Goal: Information Seeking & Learning: Learn about a topic

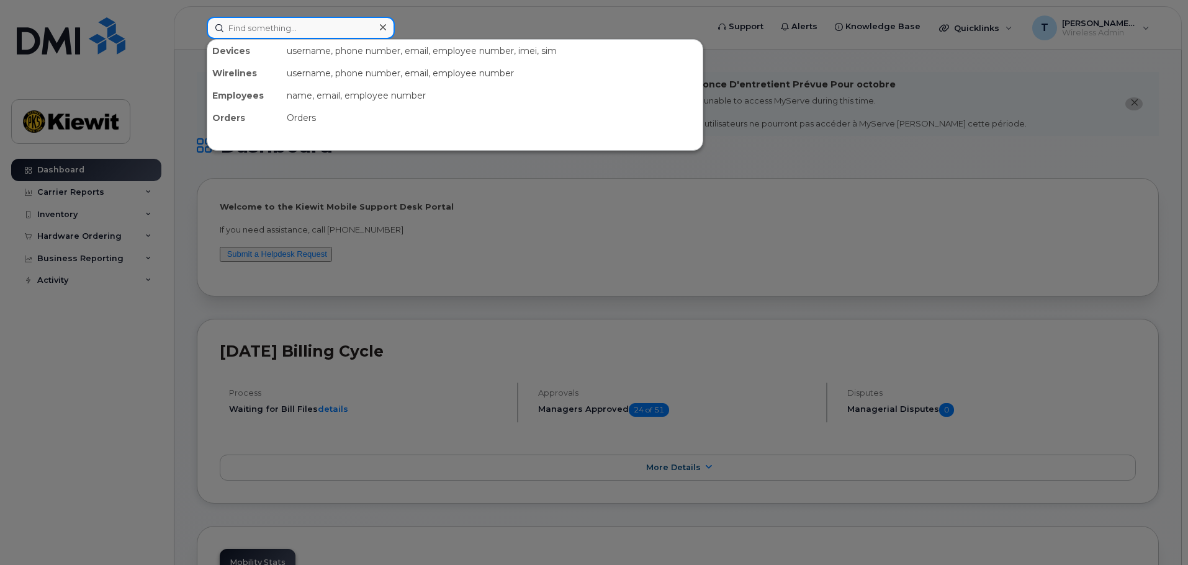
click at [328, 30] on input at bounding box center [301, 28] width 188 height 22
click at [439, 181] on div at bounding box center [594, 282] width 1188 height 565
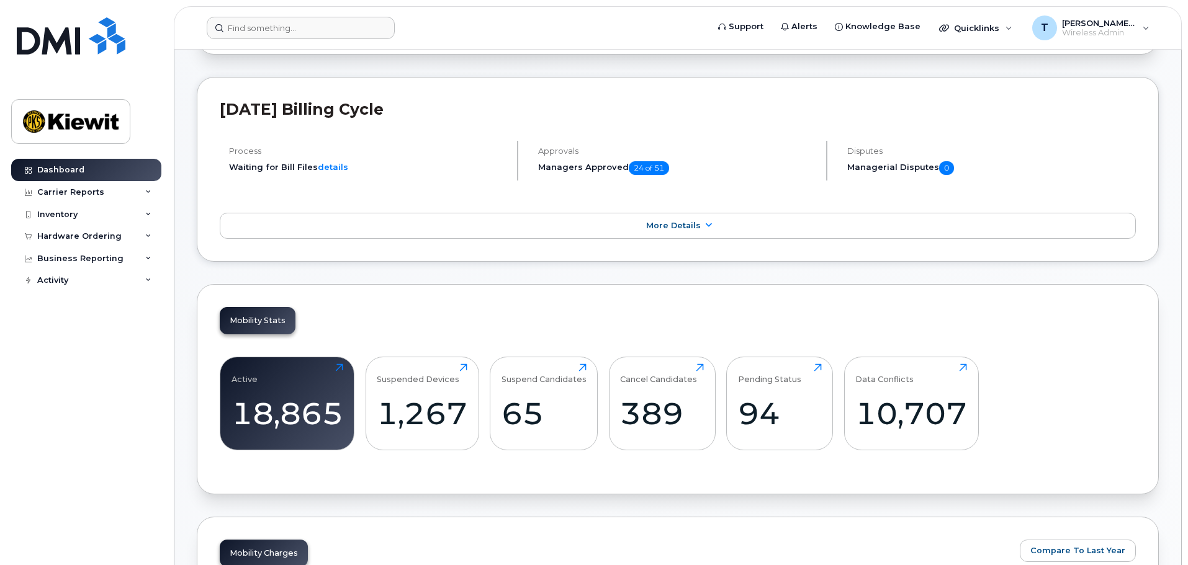
scroll to position [248, 0]
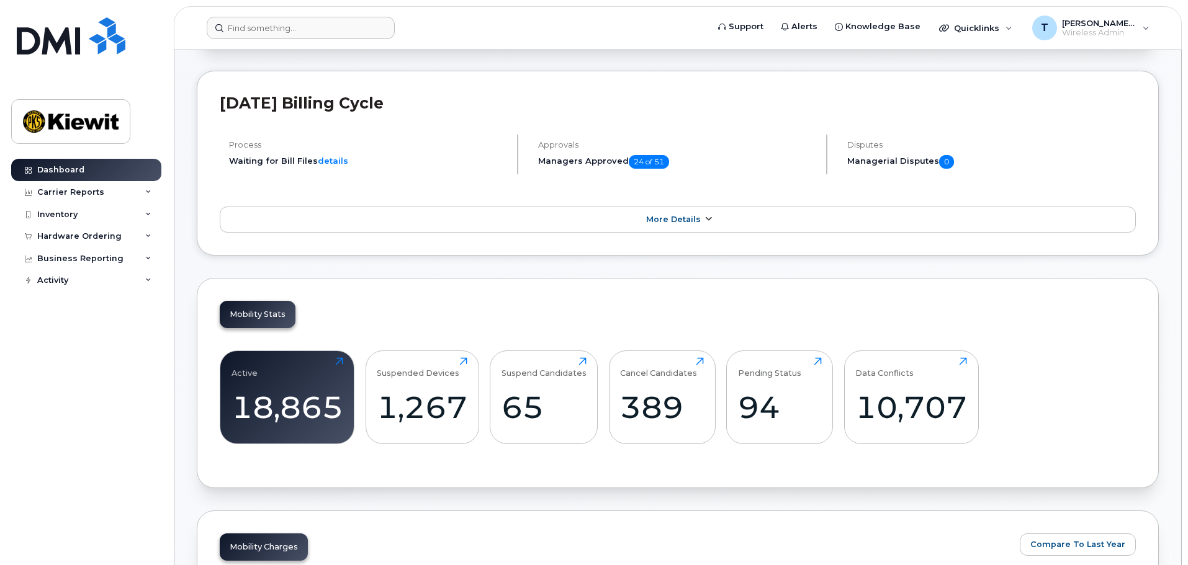
click at [760, 214] on link "More Details" at bounding box center [678, 220] width 916 height 26
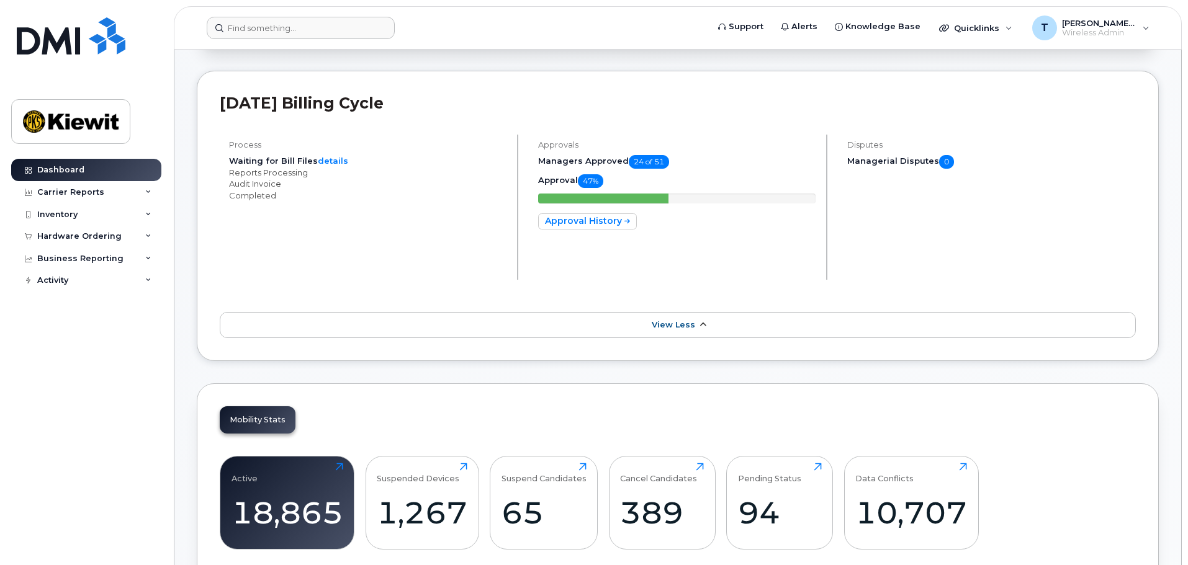
click at [688, 322] on span "View Less" at bounding box center [673, 324] width 43 height 9
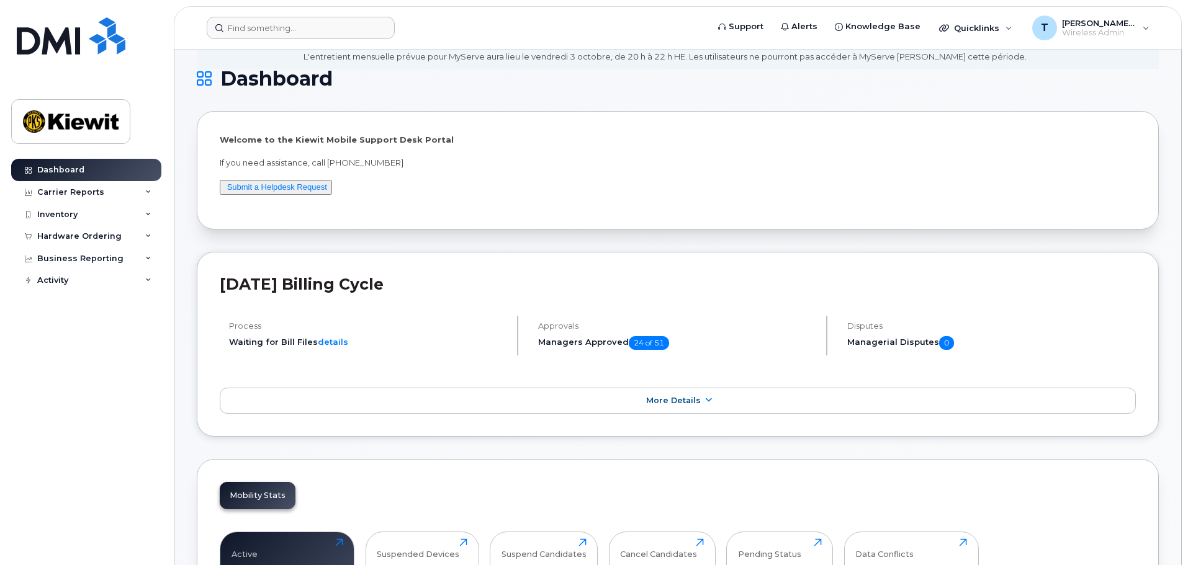
scroll to position [0, 0]
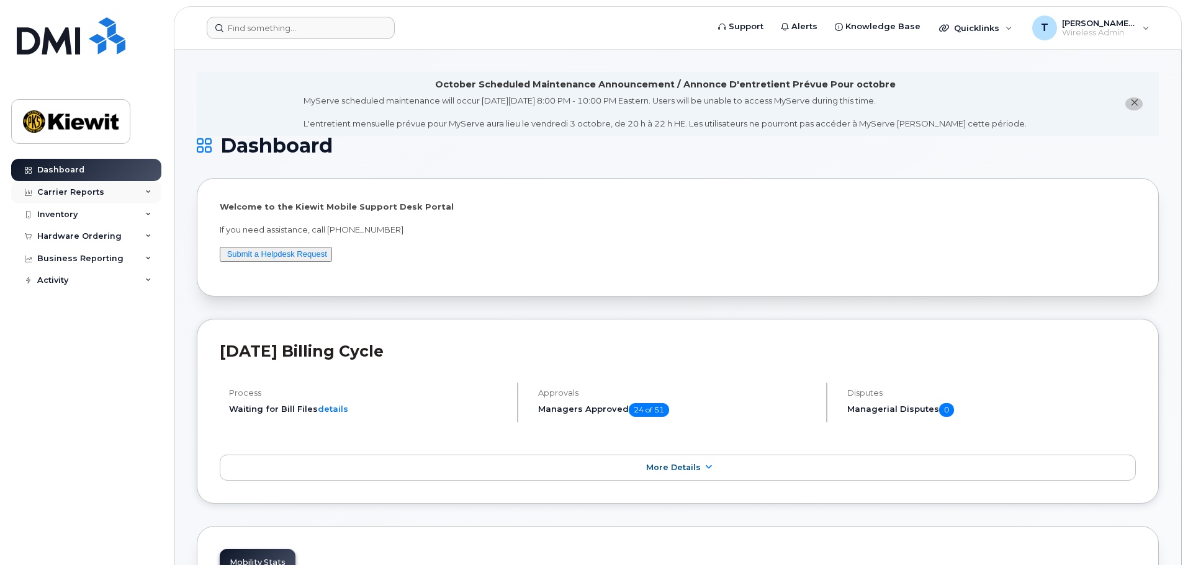
click at [146, 192] on icon at bounding box center [148, 192] width 6 height 6
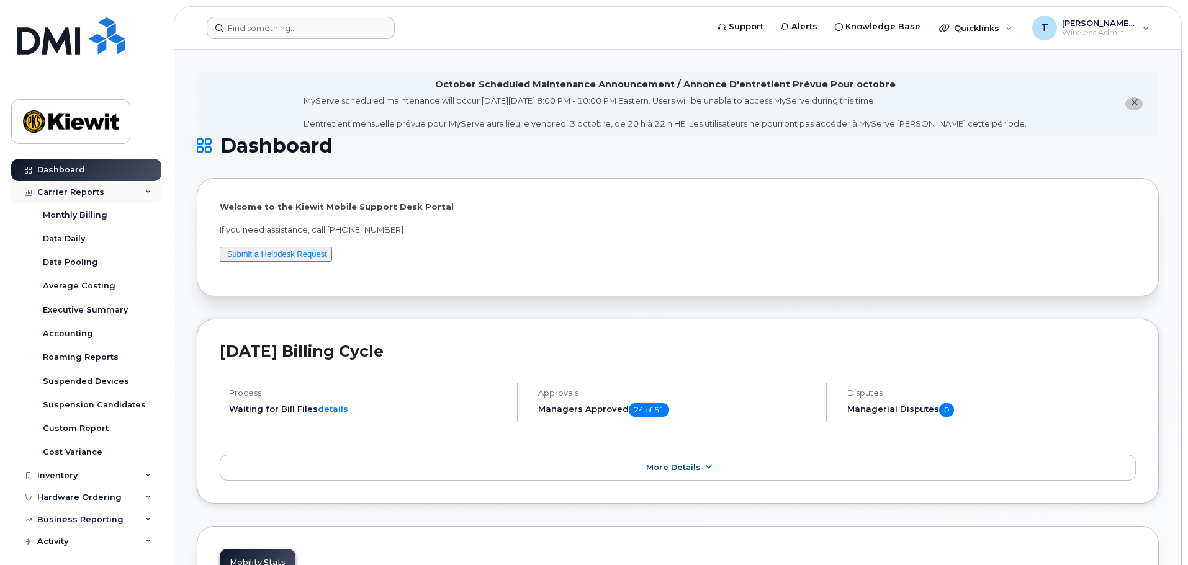
click at [146, 190] on icon at bounding box center [148, 192] width 6 height 6
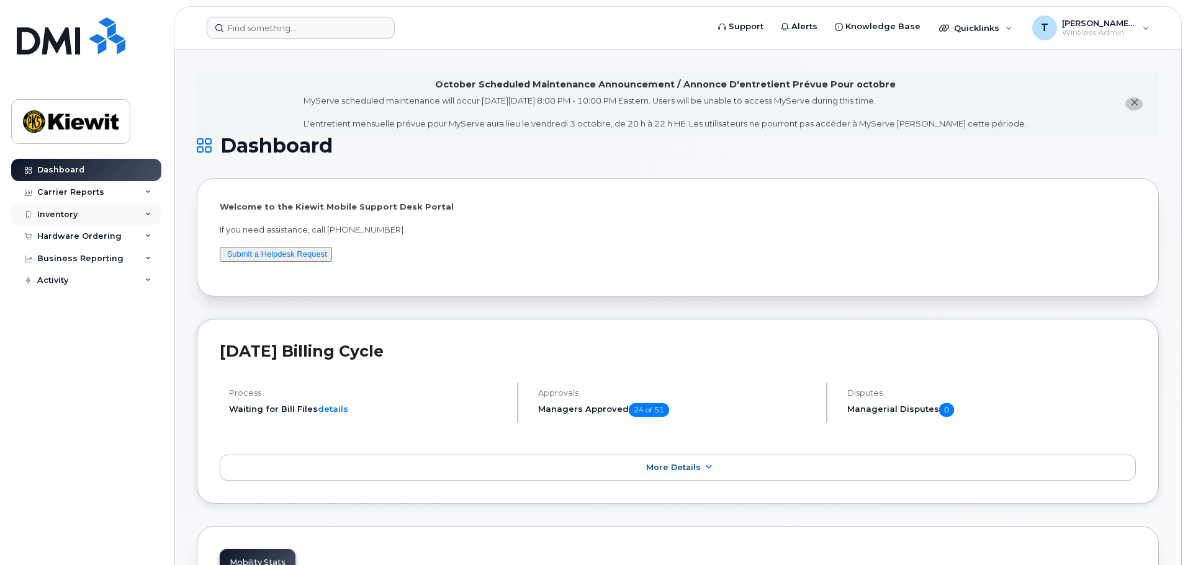
click at [142, 205] on div "Inventory" at bounding box center [86, 215] width 150 height 22
click at [143, 210] on div "Inventory" at bounding box center [86, 215] width 150 height 22
click at [143, 238] on div "Hardware Ordering" at bounding box center [86, 236] width 150 height 22
click at [143, 263] on div "Business Reporting" at bounding box center [86, 259] width 150 height 22
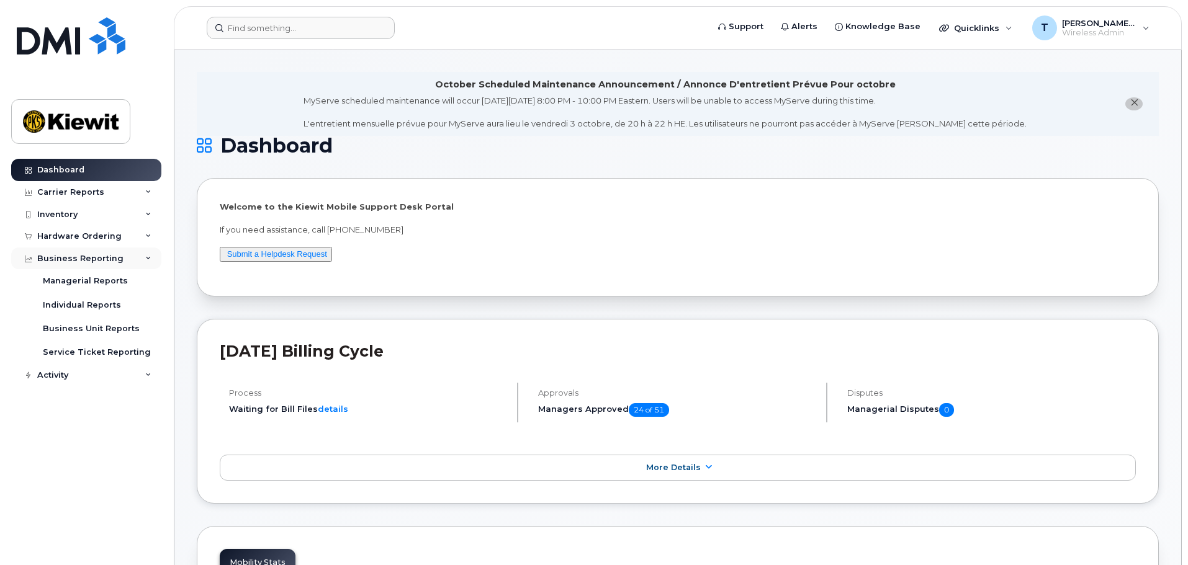
click at [143, 256] on div "Business Reporting" at bounding box center [86, 259] width 150 height 22
click at [63, 179] on link "Dashboard" at bounding box center [86, 170] width 150 height 22
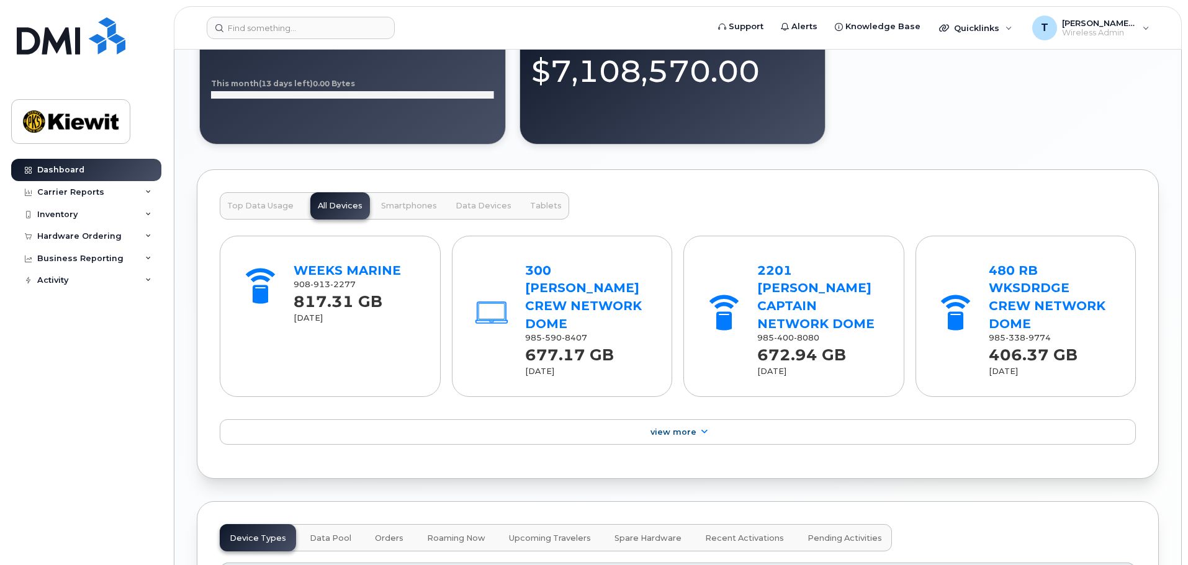
scroll to position [1304, 0]
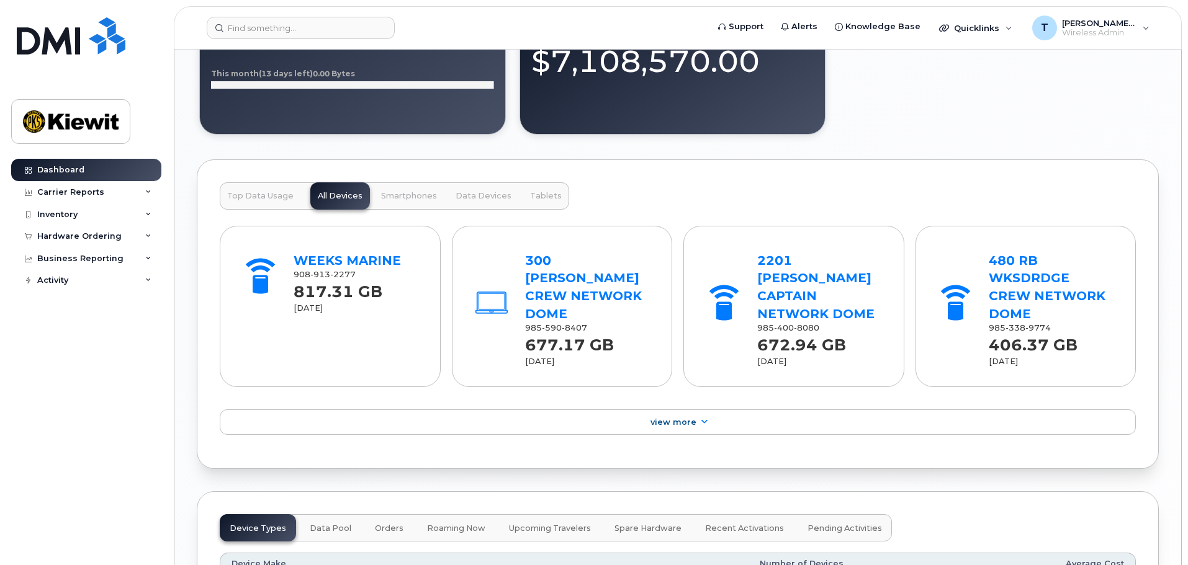
click at [384, 195] on span "Smartphones" at bounding box center [409, 196] width 56 height 10
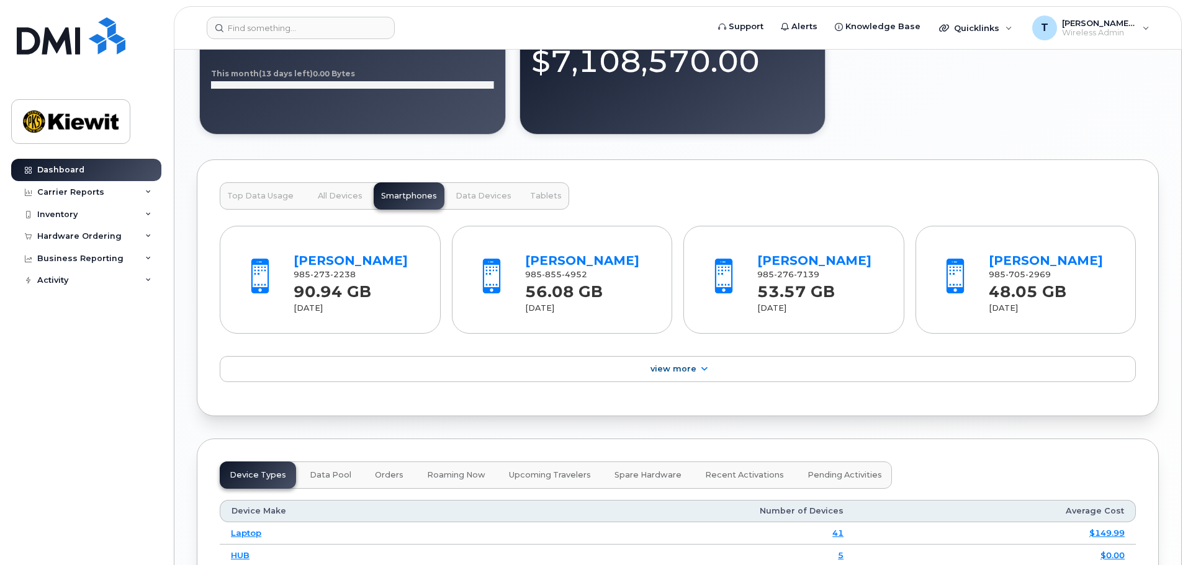
click at [323, 192] on span "All Devices" at bounding box center [340, 196] width 45 height 10
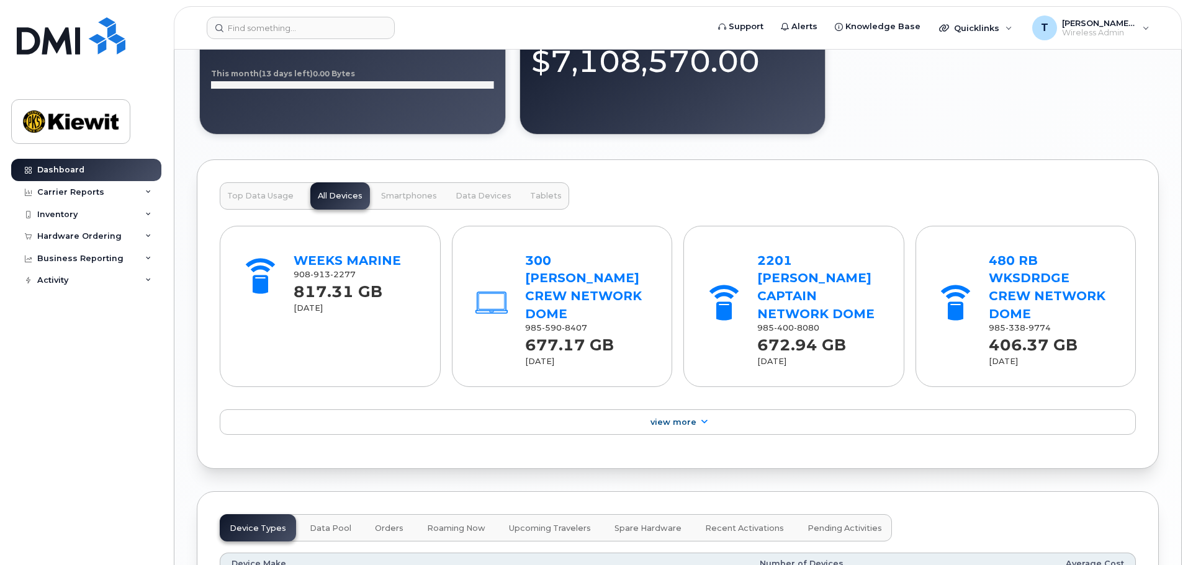
click at [291, 193] on button "Top Data Usage" at bounding box center [260, 195] width 81 height 27
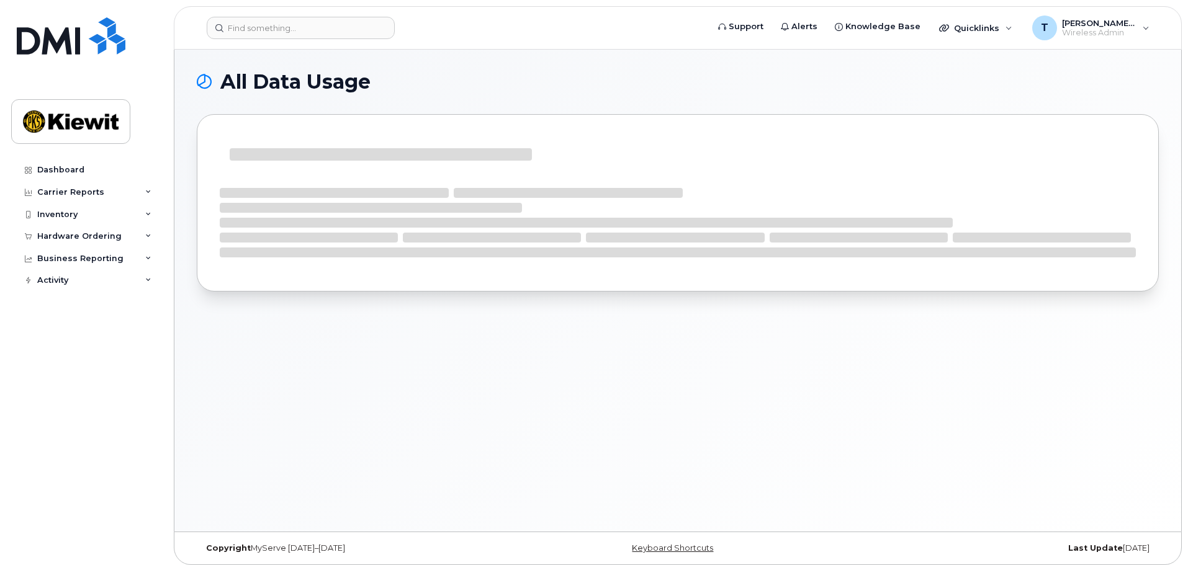
scroll to position [6, 0]
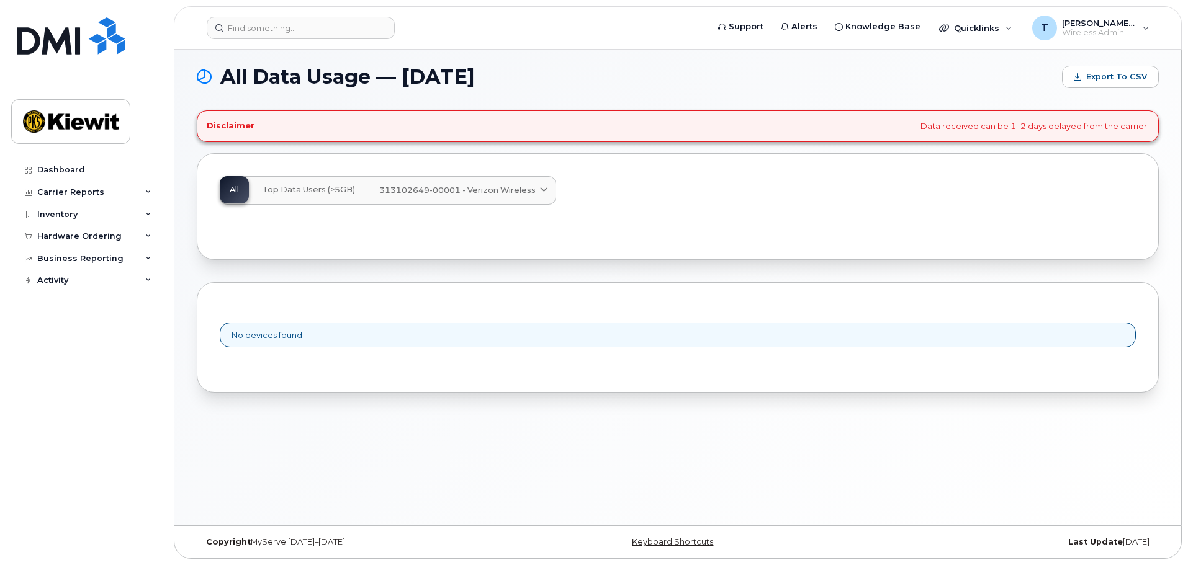
click at [318, 188] on span "Top Data Users (>5GB)" at bounding box center [309, 190] width 92 height 10
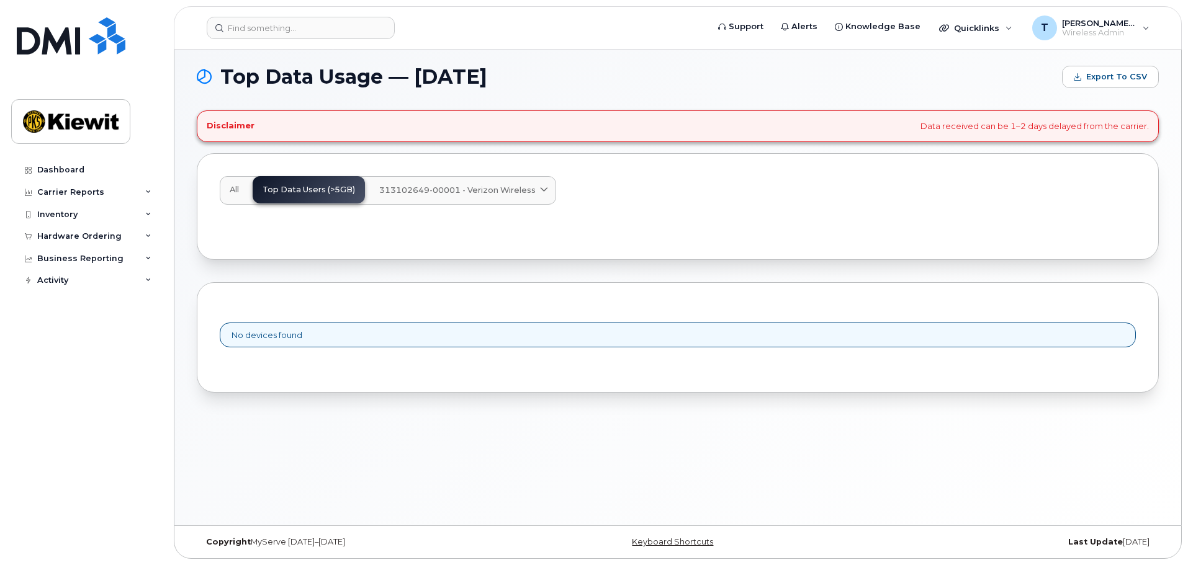
click at [429, 184] on link "313102649-00001 - Verizon Wireless" at bounding box center [462, 190] width 186 height 27
click at [430, 184] on span "313102649-00001 - Verizon Wireless" at bounding box center [457, 190] width 156 height 12
click at [126, 189] on div "Carrier Reports" at bounding box center [86, 192] width 150 height 22
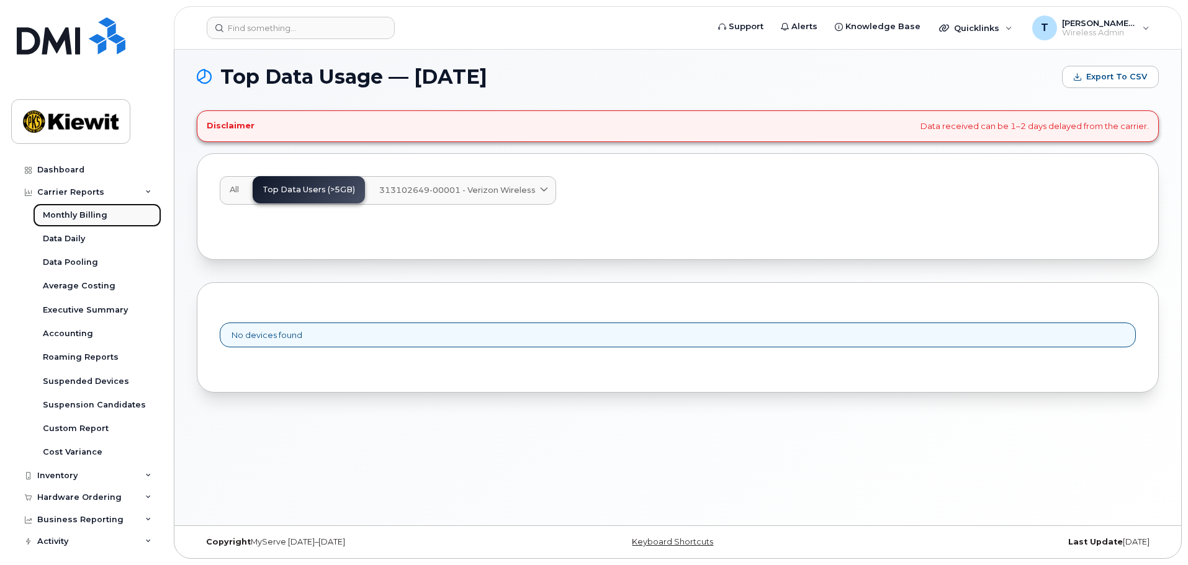
click at [122, 210] on link "Monthly Billing" at bounding box center [97, 216] width 128 height 24
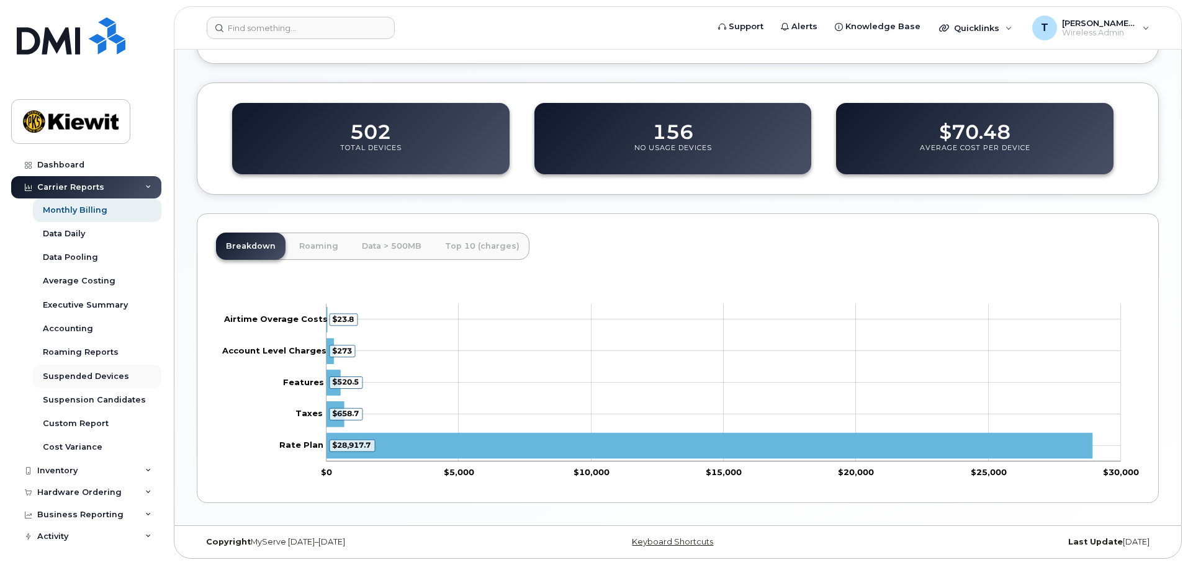
scroll to position [6, 0]
click at [116, 515] on div "Business Reporting" at bounding box center [80, 514] width 86 height 10
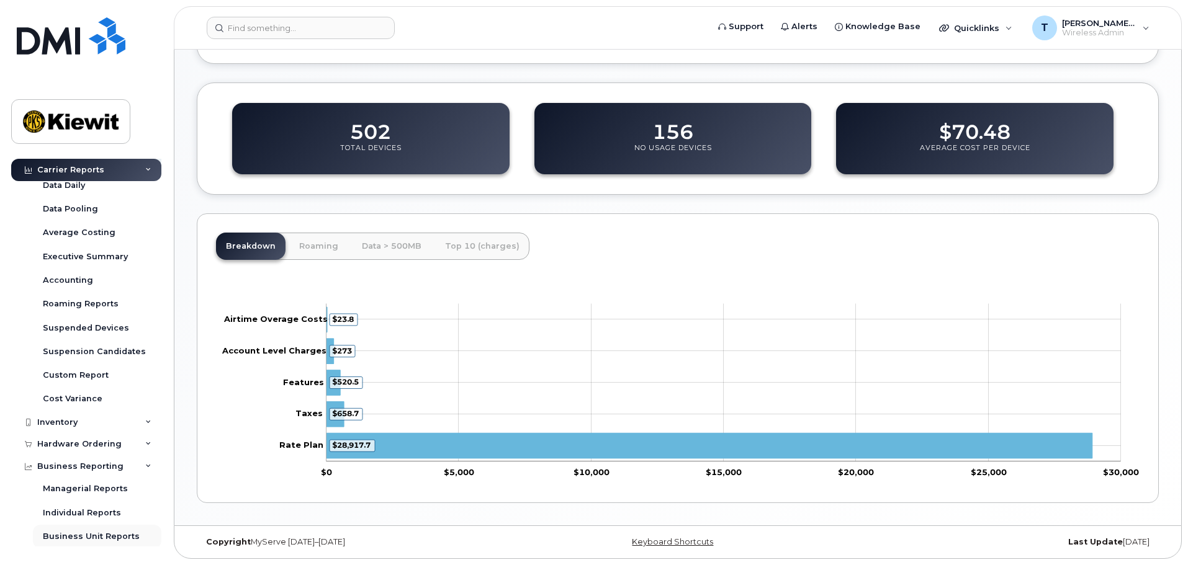
scroll to position [101, 0]
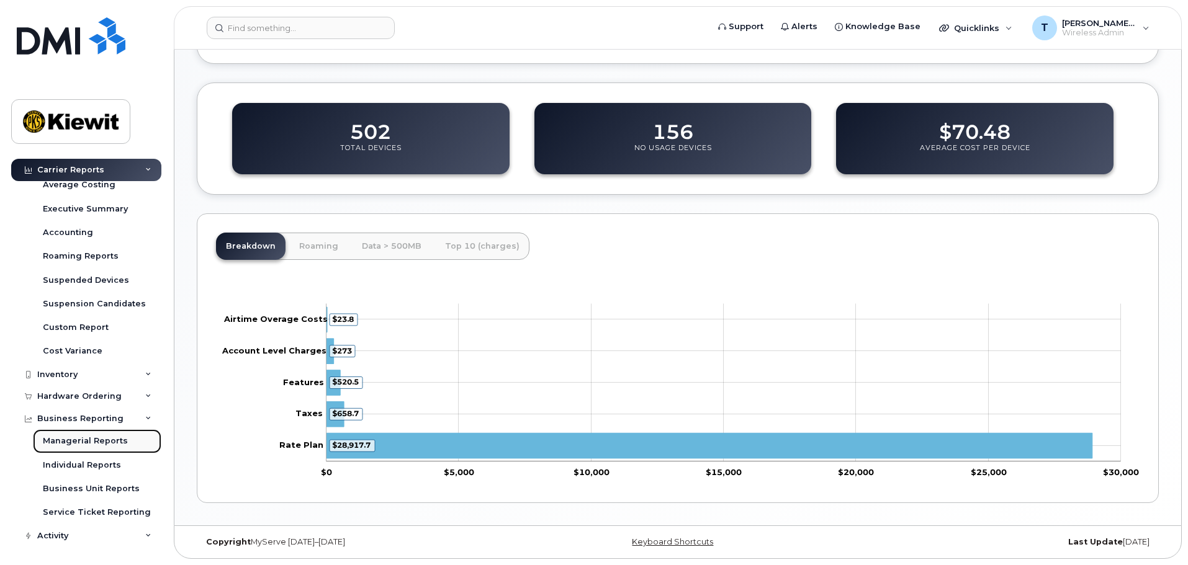
click at [110, 442] on div "Managerial Reports" at bounding box center [85, 441] width 85 height 11
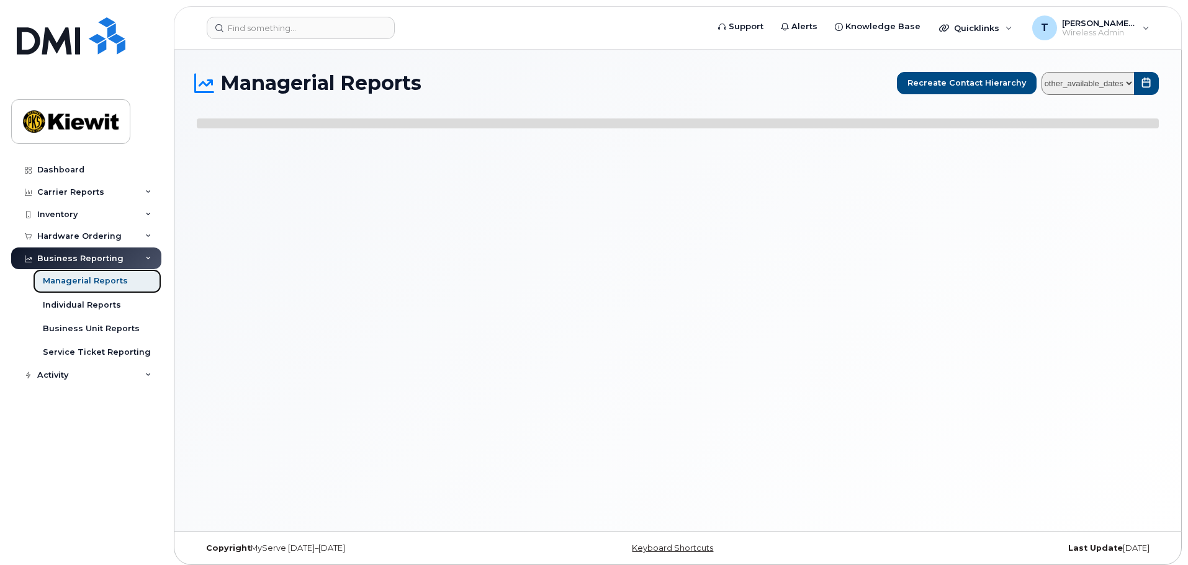
select select
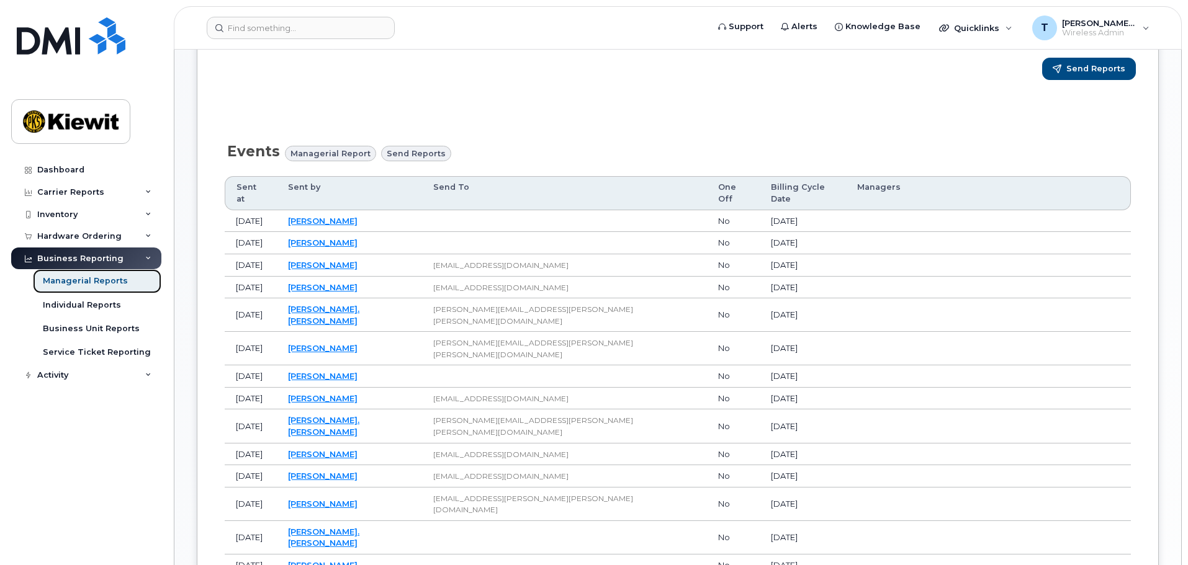
scroll to position [466, 0]
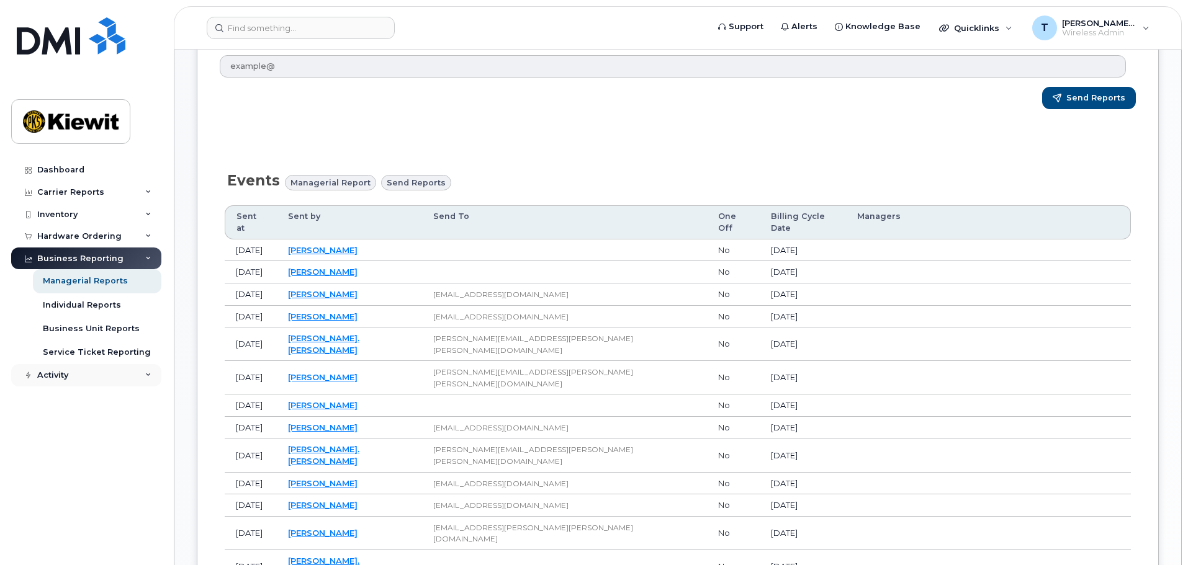
click at [145, 378] on icon at bounding box center [148, 375] width 6 height 6
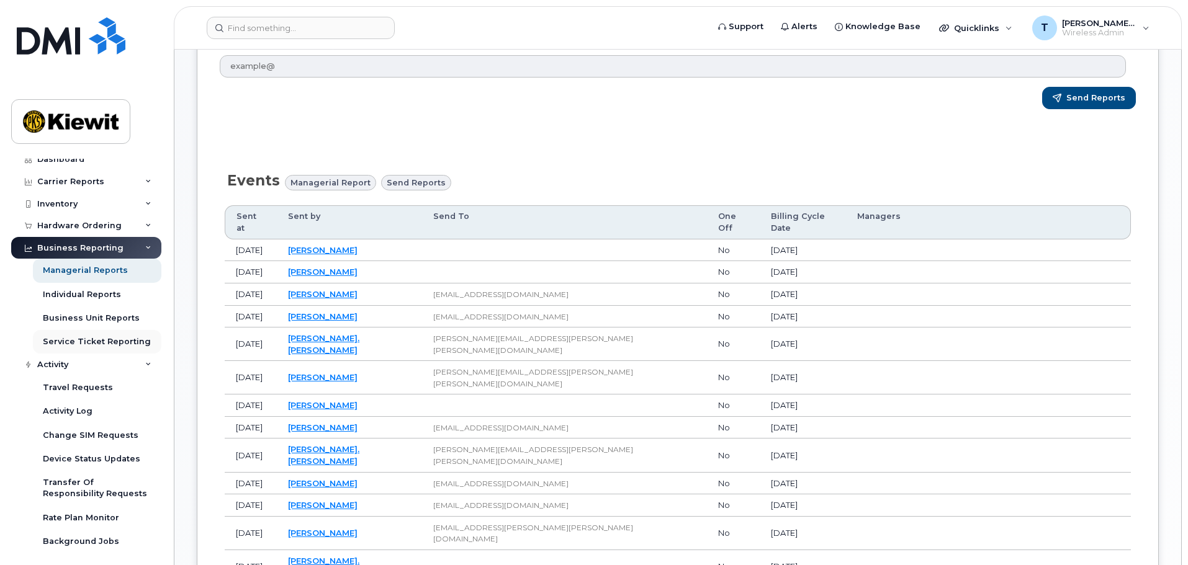
scroll to position [0, 0]
